Goal: Information Seeking & Learning: Learn about a topic

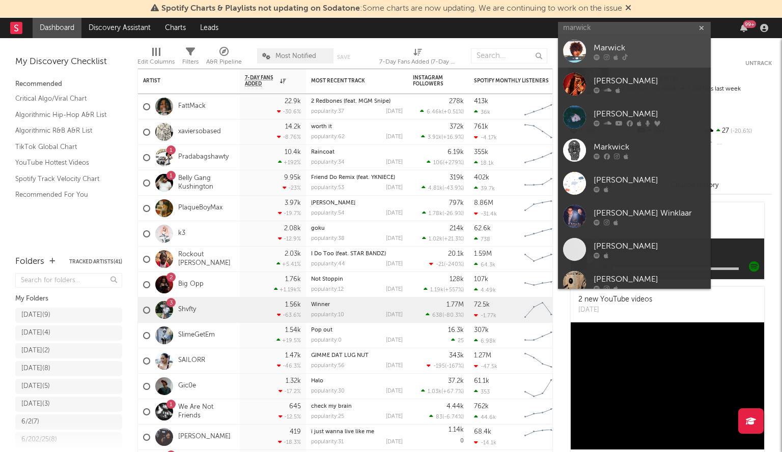
type input "marwick"
click at [579, 59] on div at bounding box center [574, 51] width 23 height 23
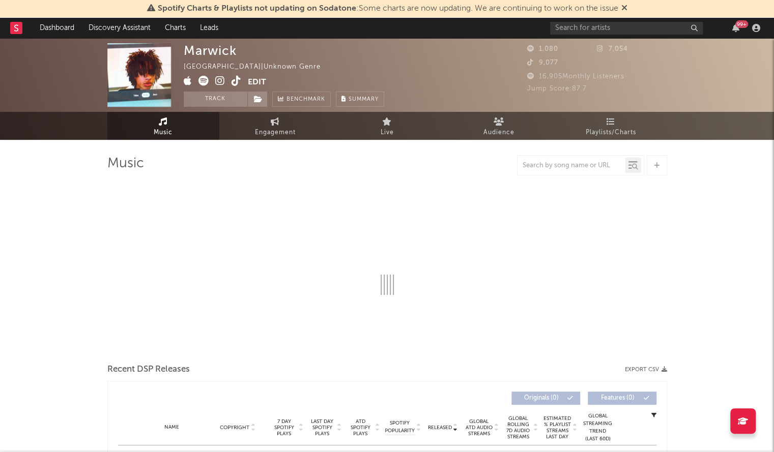
select select "1w"
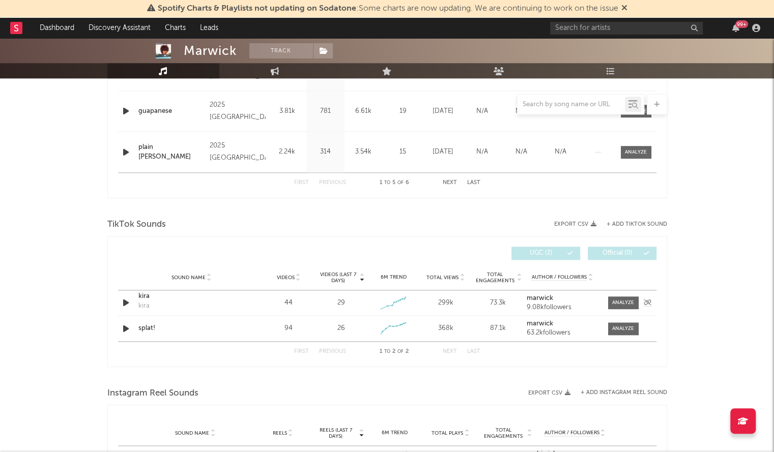
scroll to position [556, 0]
click at [139, 297] on div "kira" at bounding box center [191, 298] width 106 height 10
click at [148, 326] on div "splat!" at bounding box center [191, 330] width 106 height 10
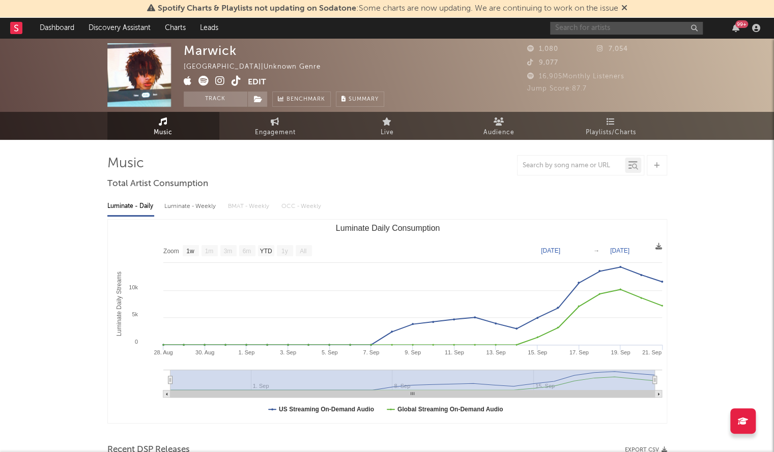
click at [574, 26] on input "text" at bounding box center [626, 28] width 153 height 13
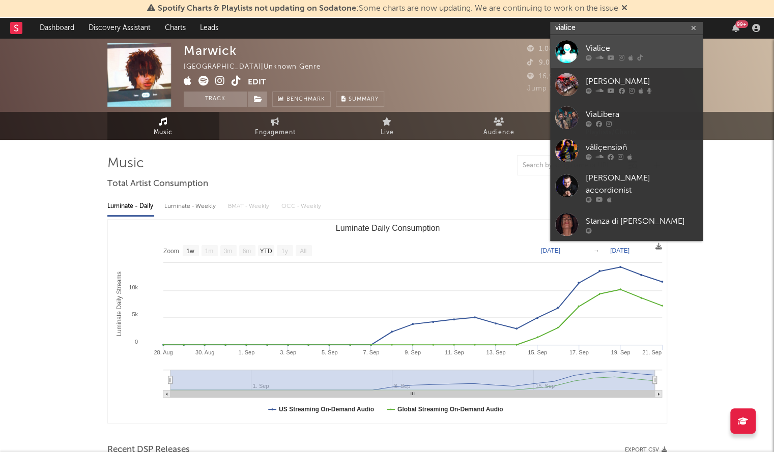
type input "vialice"
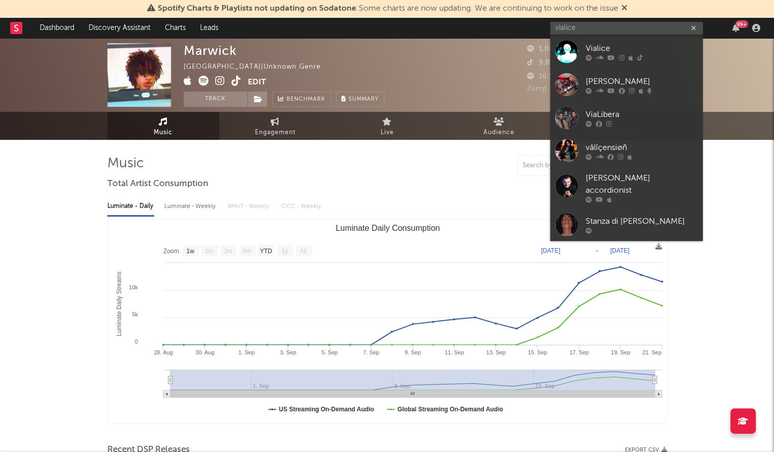
drag, startPoint x: 569, startPoint y: 52, endPoint x: 501, endPoint y: 43, distance: 69.4
click at [569, 52] on div at bounding box center [566, 51] width 23 height 23
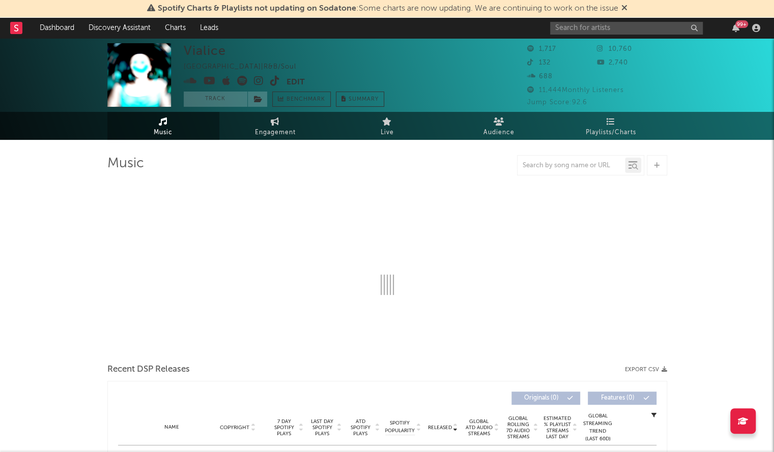
select select "1w"
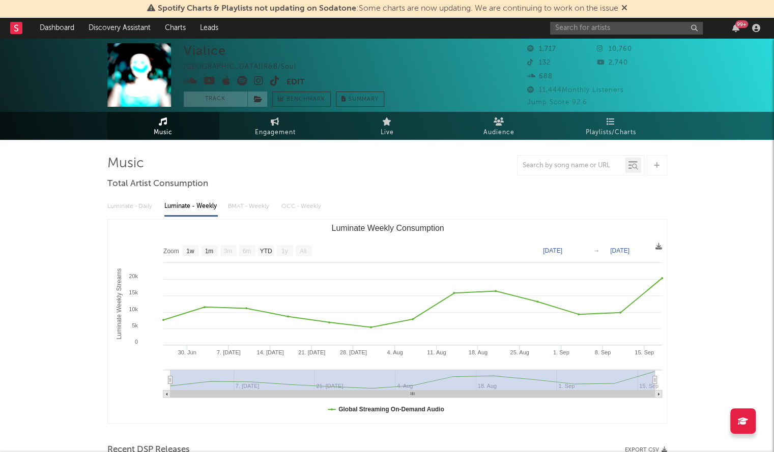
click at [207, 82] on icon at bounding box center [210, 81] width 12 height 10
click at [584, 29] on input "text" at bounding box center [626, 28] width 153 height 13
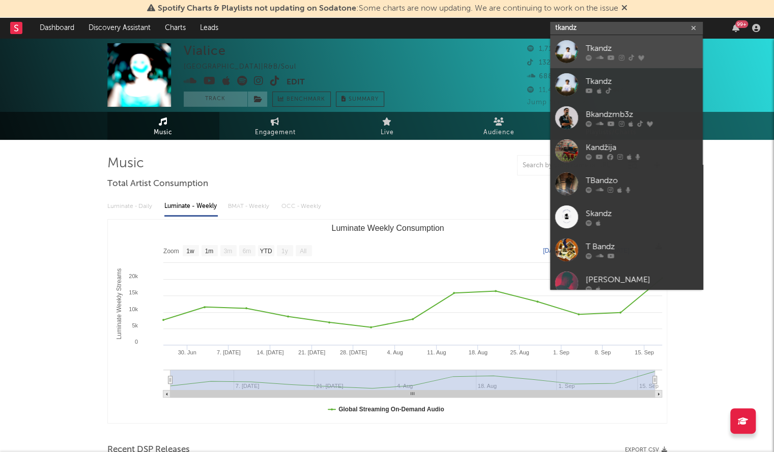
type input "tkandz"
click at [576, 54] on div at bounding box center [566, 51] width 23 height 23
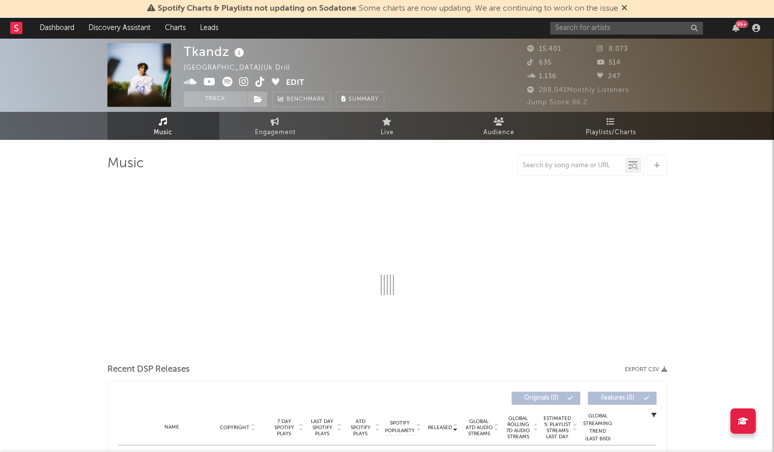
select select "6m"
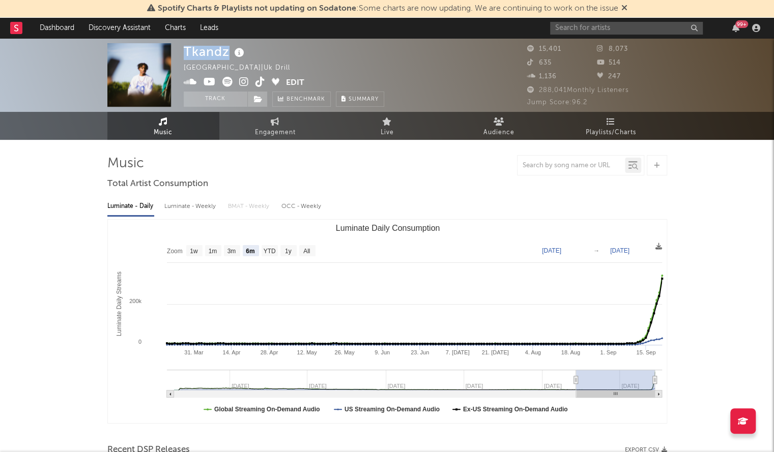
drag, startPoint x: 228, startPoint y: 52, endPoint x: 168, endPoint y: 53, distance: 60.6
click at [168, 53] on div "Tkandz [GEOGRAPHIC_DATA] | Uk Drill Edit Track Benchmark Summary 15,401 8,073 6…" at bounding box center [387, 75] width 774 height 74
copy div "Tkandz"
click at [563, 36] on div "99 +" at bounding box center [657, 28] width 214 height 20
click at [563, 35] on div "99 +" at bounding box center [657, 28] width 214 height 20
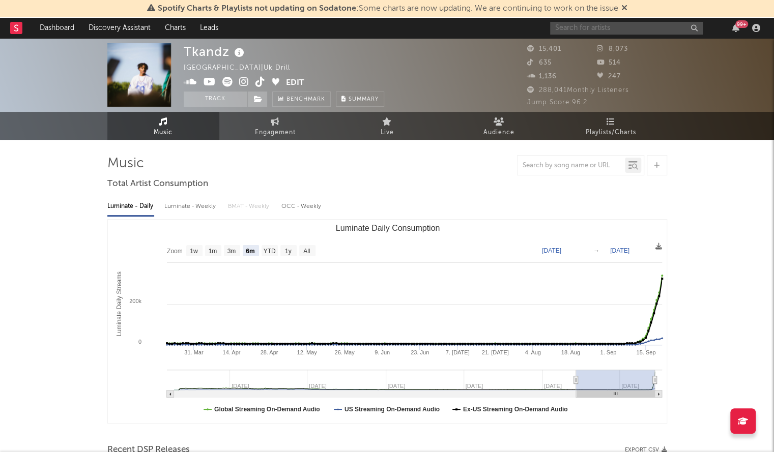
click at [563, 34] on input "text" at bounding box center [626, 28] width 153 height 13
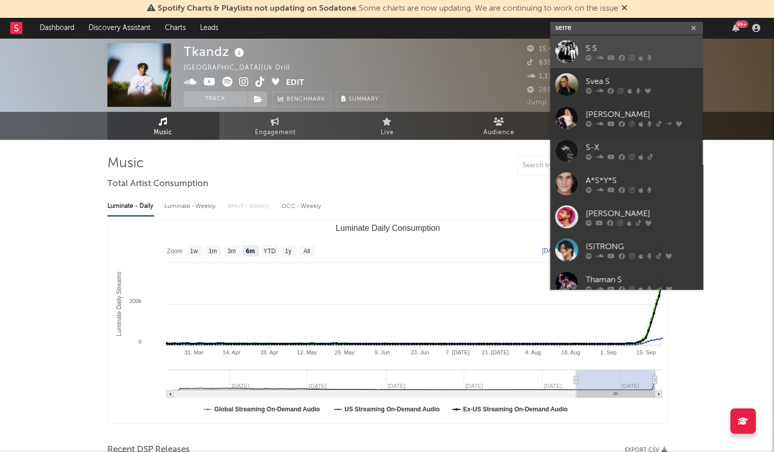
type input "serre"
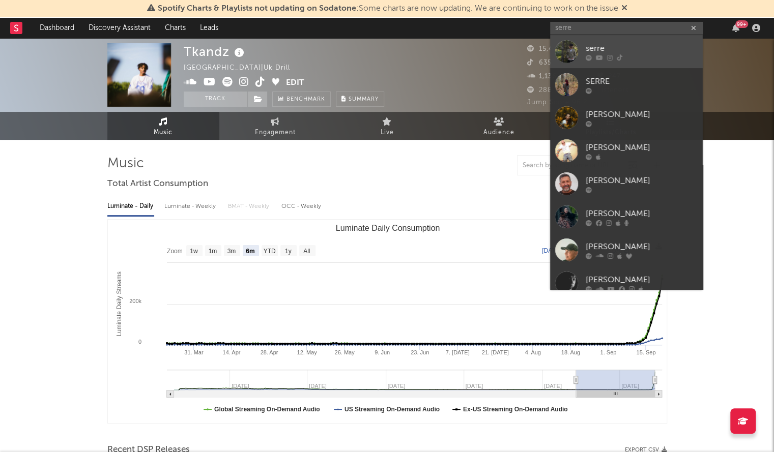
click at [571, 45] on div at bounding box center [566, 51] width 23 height 23
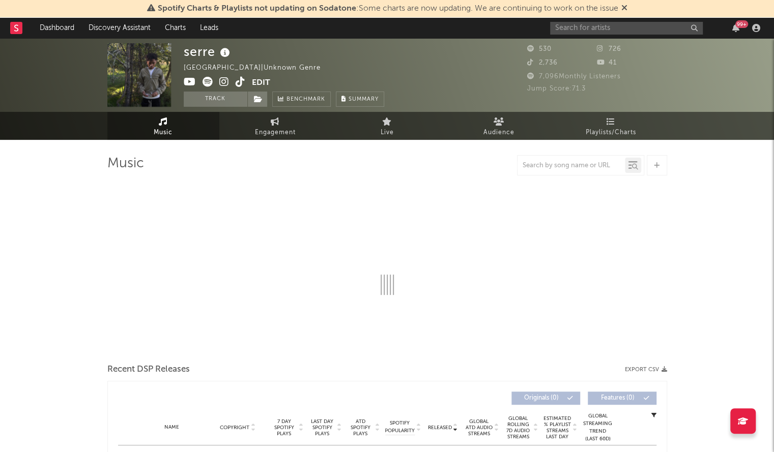
select select "1w"
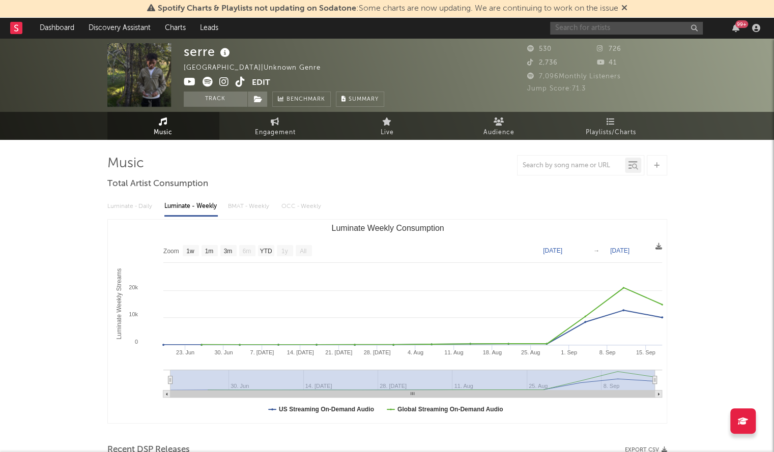
click at [587, 24] on input "text" at bounding box center [626, 28] width 153 height 13
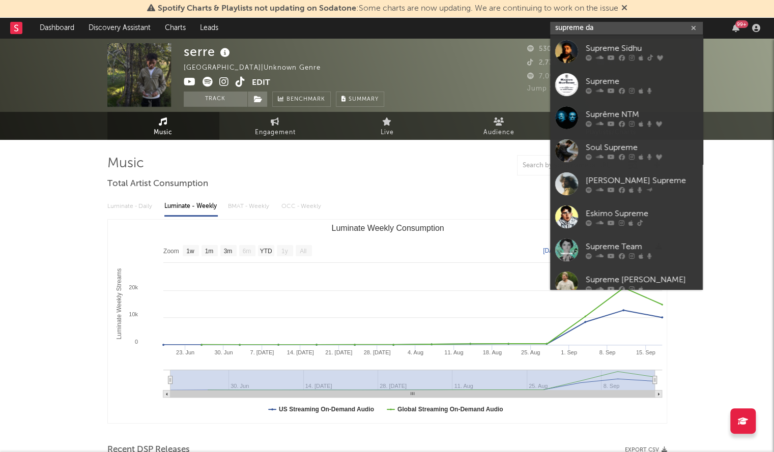
click at [588, 24] on input "supreme da" at bounding box center [626, 28] width 153 height 13
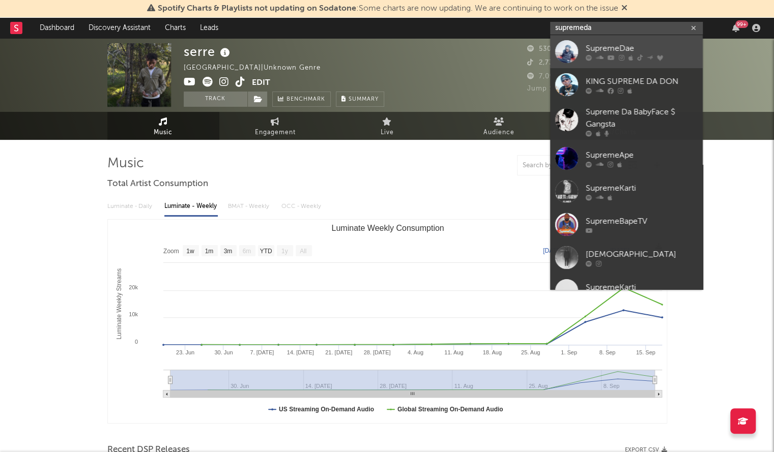
type input "supremeda"
click at [566, 56] on div at bounding box center [566, 51] width 23 height 23
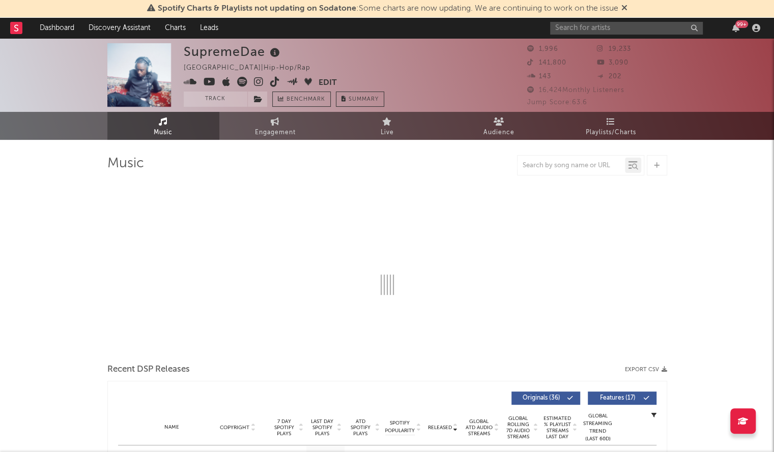
select select "6m"
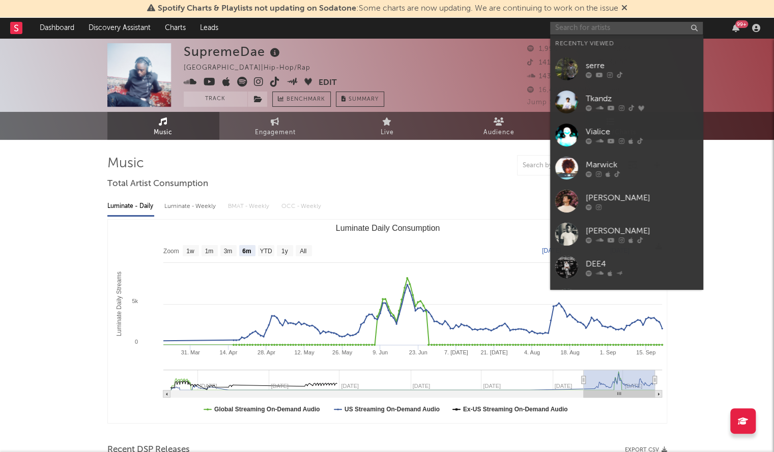
click at [588, 32] on input "text" at bounding box center [626, 28] width 153 height 13
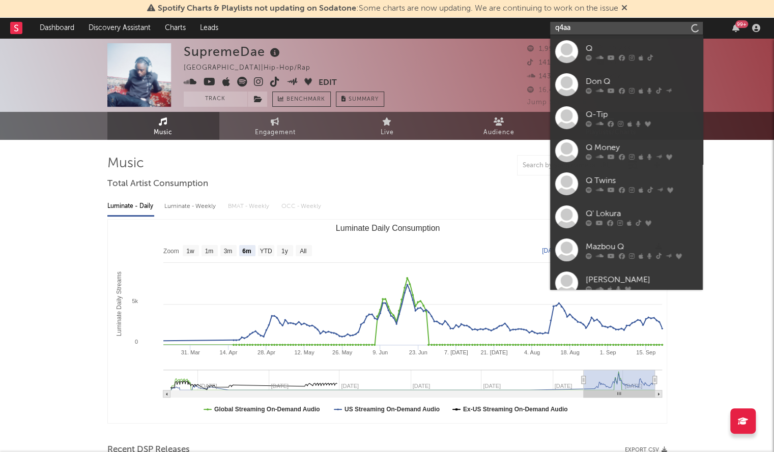
type input "q4aa"
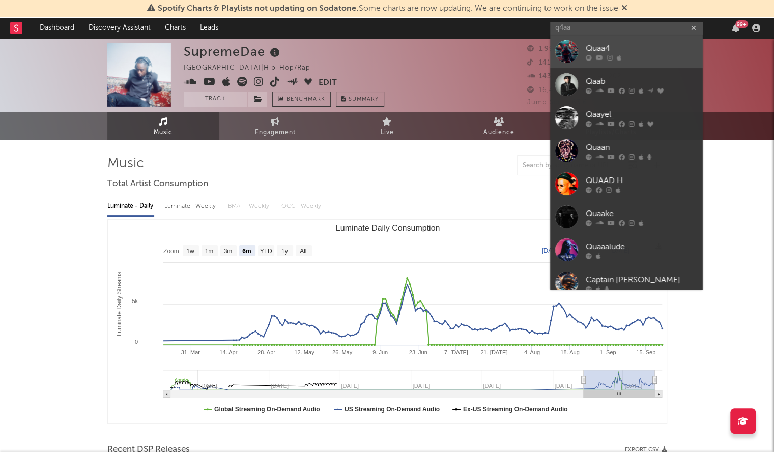
click at [566, 51] on div at bounding box center [566, 51] width 23 height 23
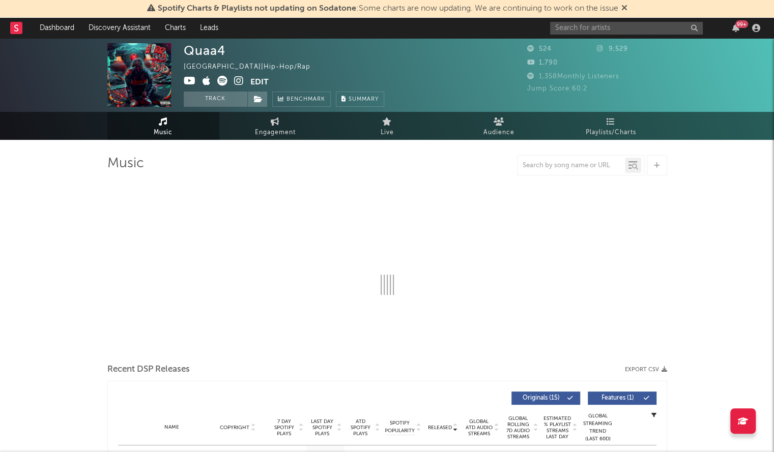
select select "1w"
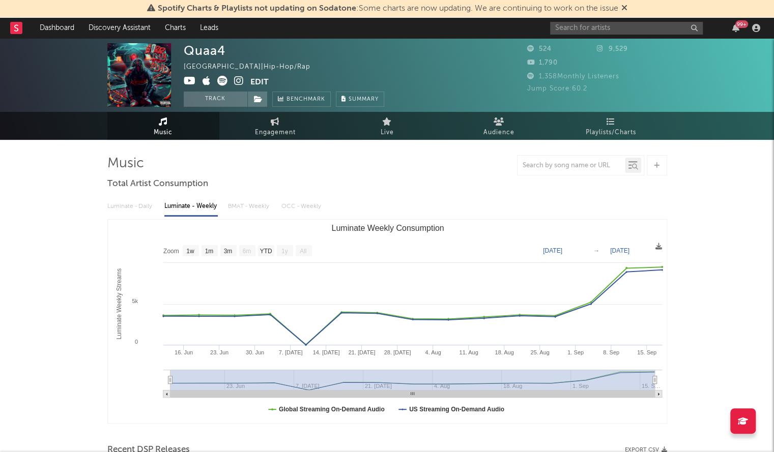
click at [186, 80] on icon at bounding box center [190, 81] width 12 height 10
click at [202, 47] on div "Quaa4" at bounding box center [205, 50] width 42 height 15
copy div "Quaa4"
